Goal: Task Accomplishment & Management: Manage account settings

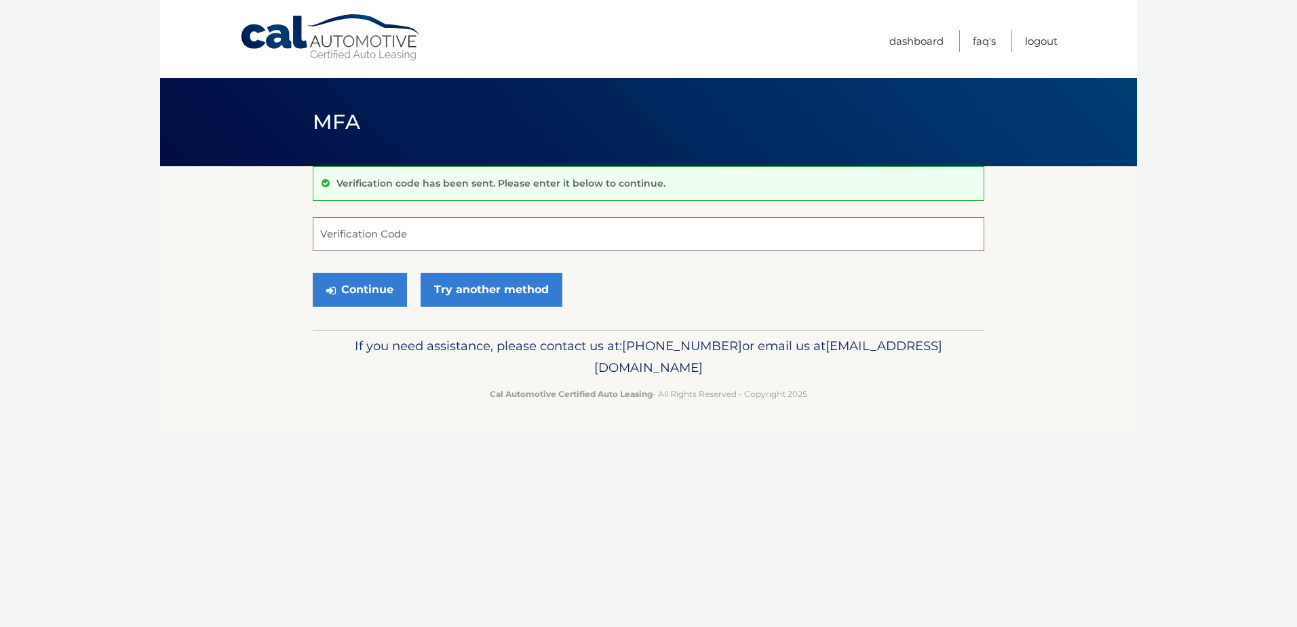
click at [441, 233] on input "Verification Code" at bounding box center [648, 234] width 671 height 34
type input "468175"
click at [344, 285] on button "Continue" at bounding box center [360, 290] width 94 height 34
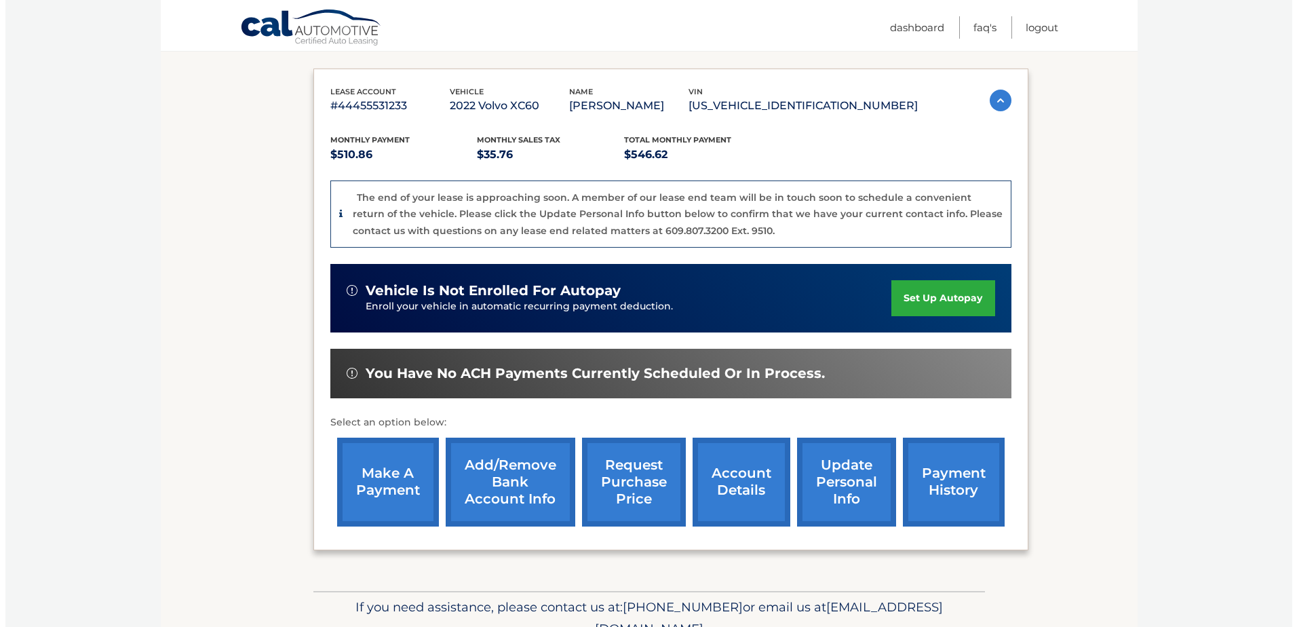
scroll to position [212, 0]
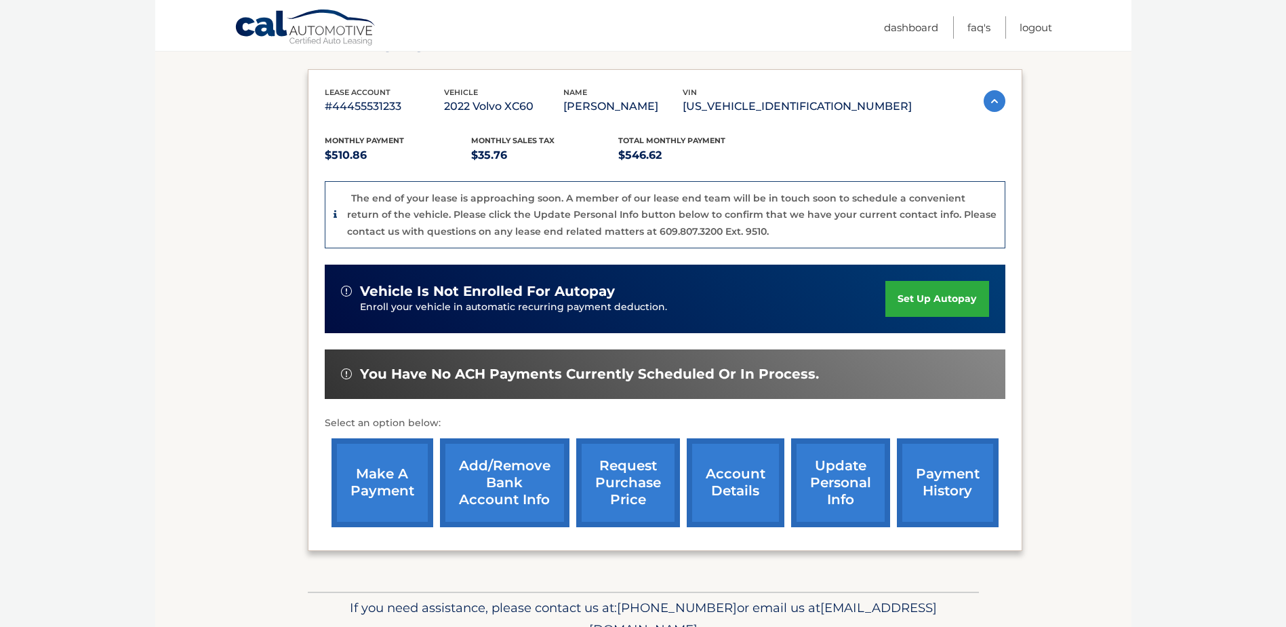
click at [615, 479] on link "request purchase price" at bounding box center [628, 482] width 104 height 89
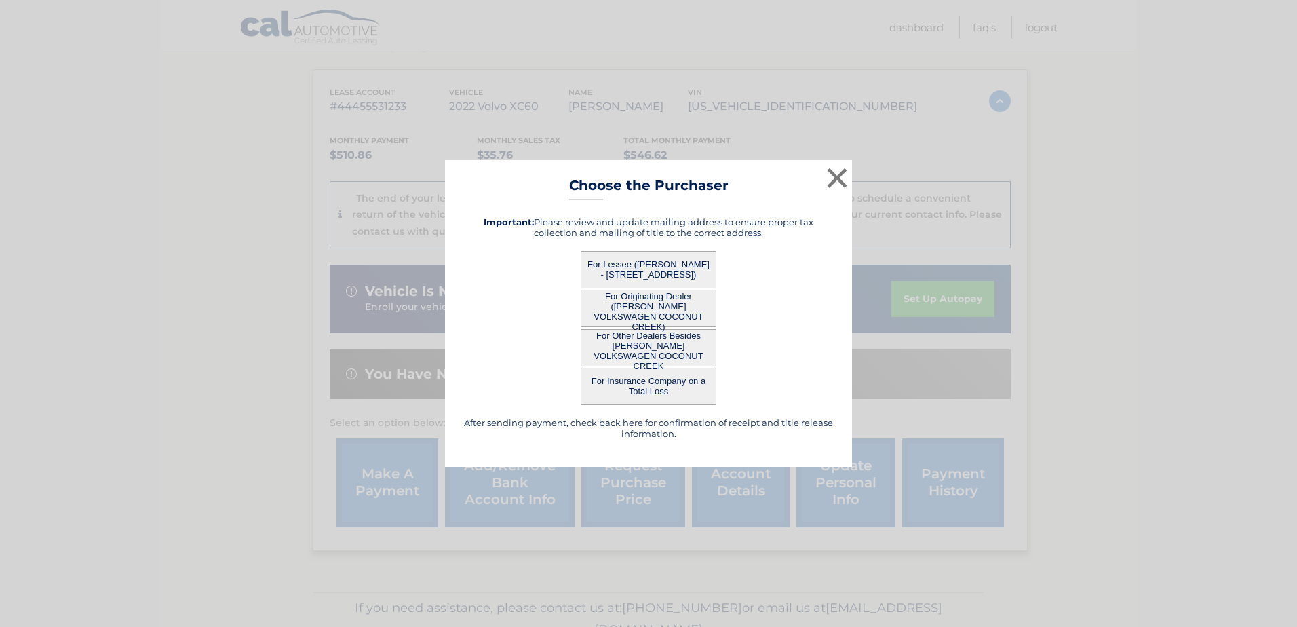
click at [612, 269] on button "For Lessee ([PERSON_NAME] - [STREET_ADDRESS])" at bounding box center [648, 269] width 136 height 37
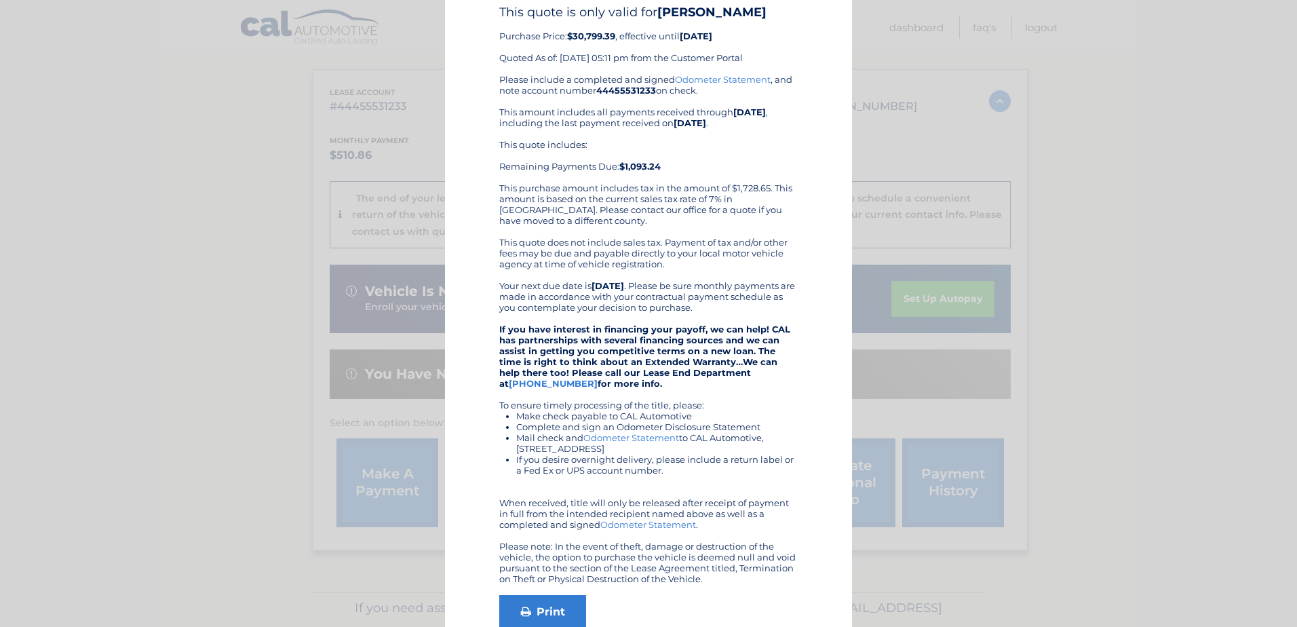
scroll to position [139, 0]
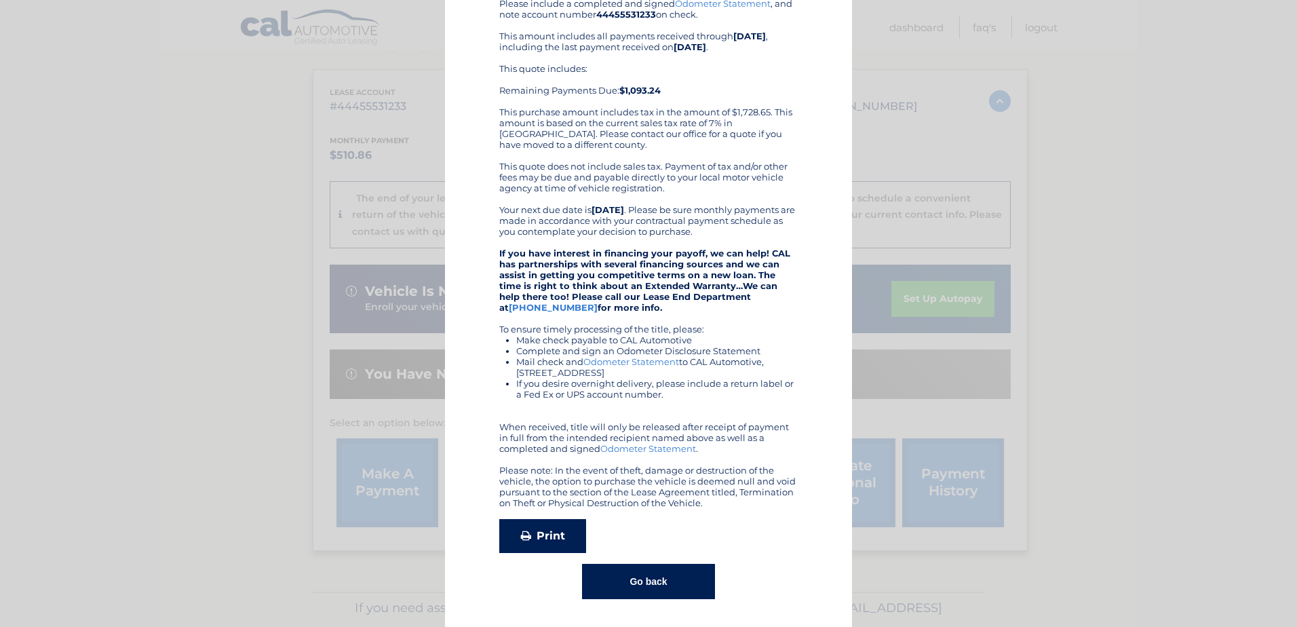
click at [537, 525] on link "Print" at bounding box center [542, 536] width 87 height 34
click at [649, 587] on button "Go back" at bounding box center [648, 581] width 132 height 35
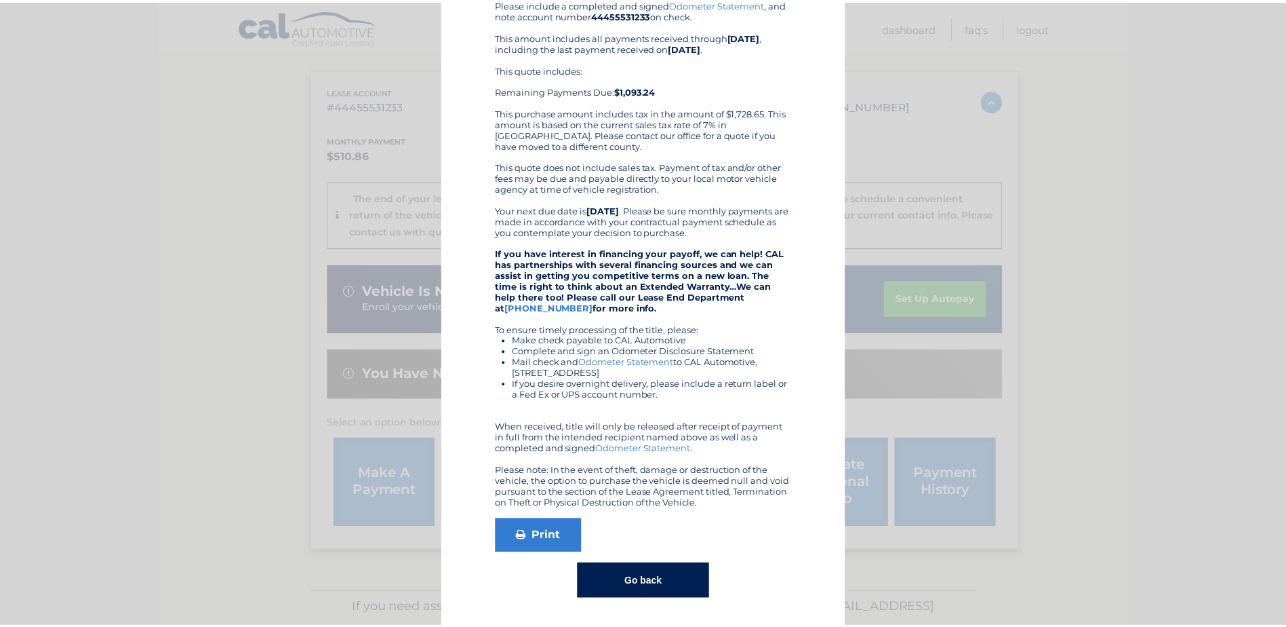
scroll to position [0, 0]
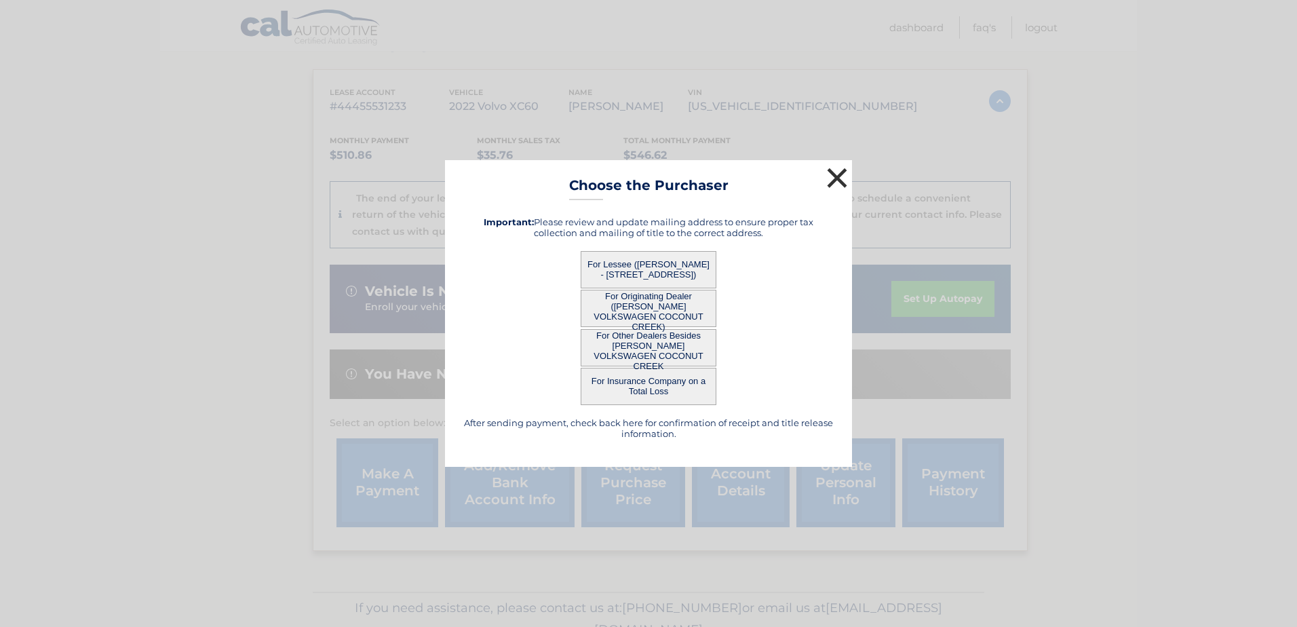
click at [834, 173] on button "×" at bounding box center [836, 177] width 27 height 27
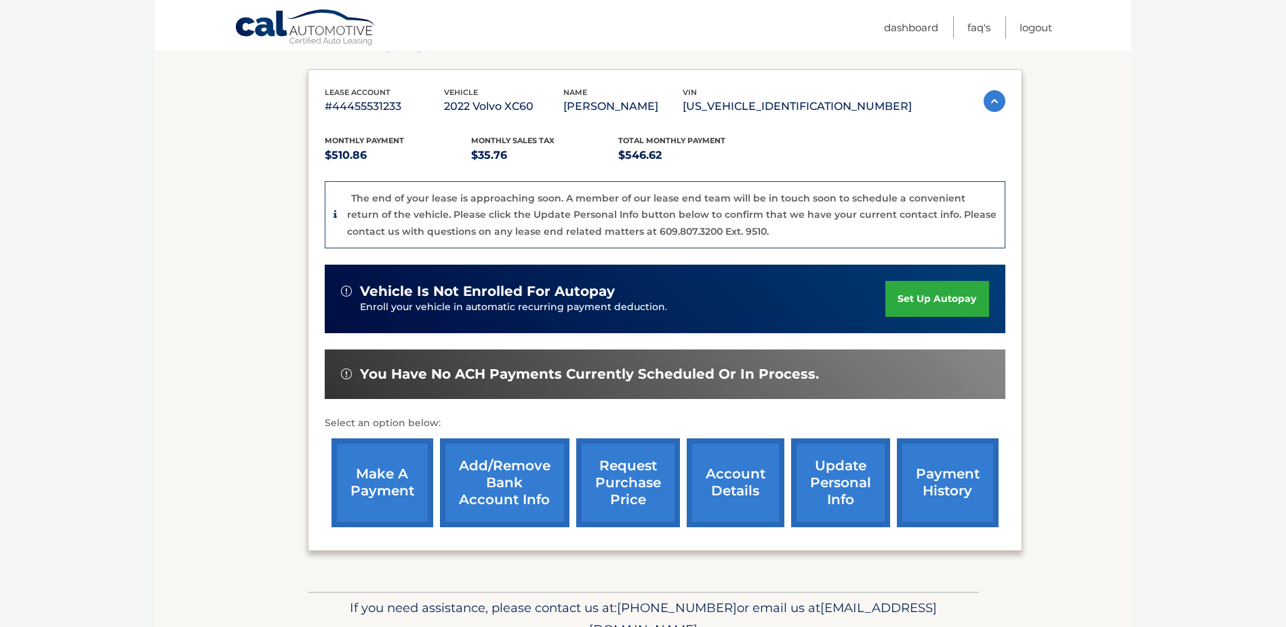
drag, startPoint x: 0, startPoint y: 334, endPoint x: 5, endPoint y: 325, distance: 10.9
click at [5, 328] on body "Cal Automotive Menu Dashboard FAQ's Logout" at bounding box center [643, 101] width 1286 height 627
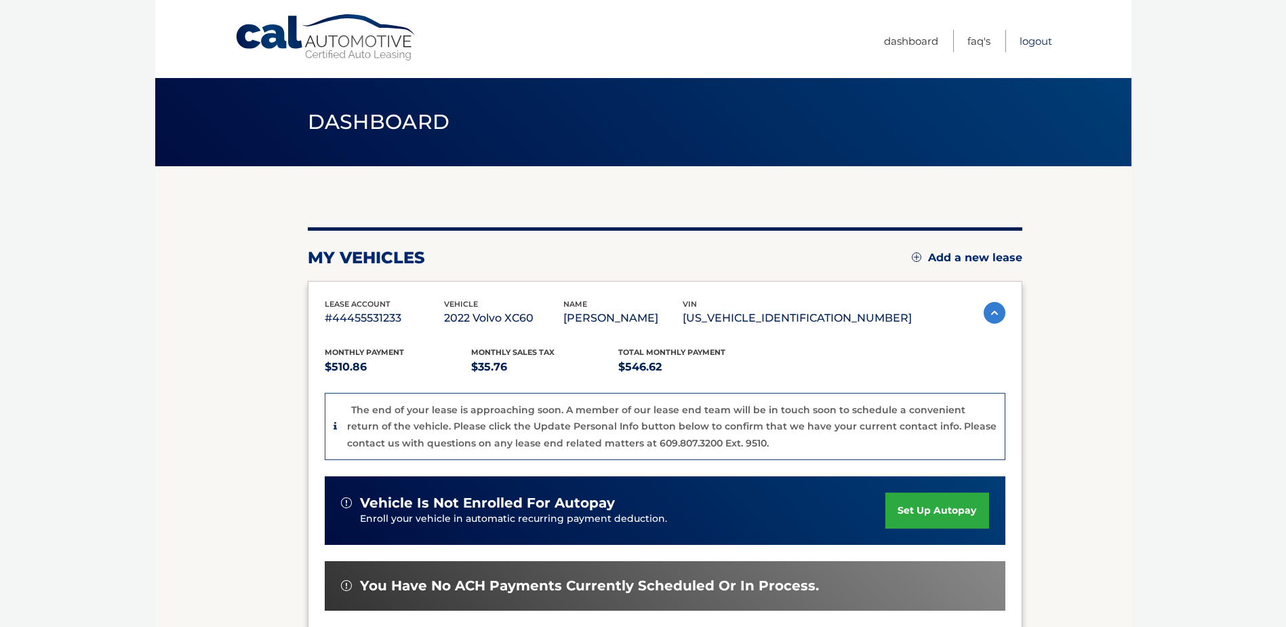
click at [1020, 41] on link "Logout" at bounding box center [1036, 41] width 33 height 22
